Goal: Transaction & Acquisition: Purchase product/service

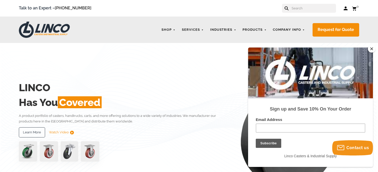
click at [372, 48] on button "Close" at bounding box center [371, 49] width 8 height 8
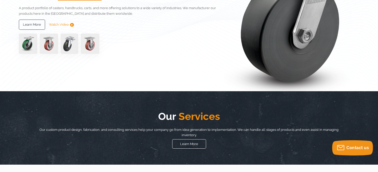
scroll to position [50, 0]
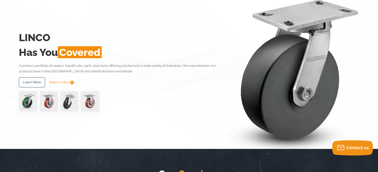
click at [49, 102] on img at bounding box center [49, 101] width 19 height 20
click at [50, 100] on img at bounding box center [49, 101] width 19 height 20
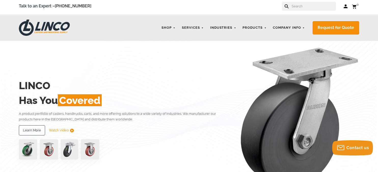
scroll to position [0, 0]
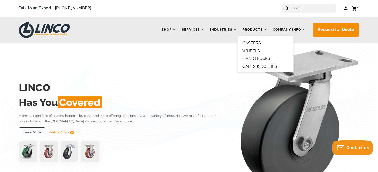
click at [256, 29] on link "Products" at bounding box center [254, 30] width 29 height 10
click at [252, 51] on link "WHEELS" at bounding box center [250, 51] width 17 height 5
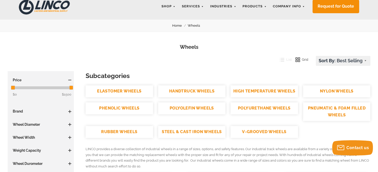
scroll to position [51, 0]
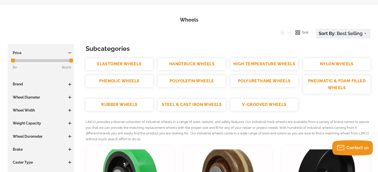
click at [60, 86] on h3 "Brand" at bounding box center [40, 84] width 61 height 5
click at [69, 83] on span at bounding box center [69, 84] width 1 height 3
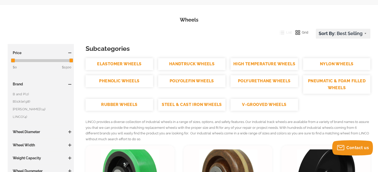
click at [20, 116] on link "LINCO (4)" at bounding box center [42, 117] width 59 height 6
